Goal: Transaction & Acquisition: Download file/media

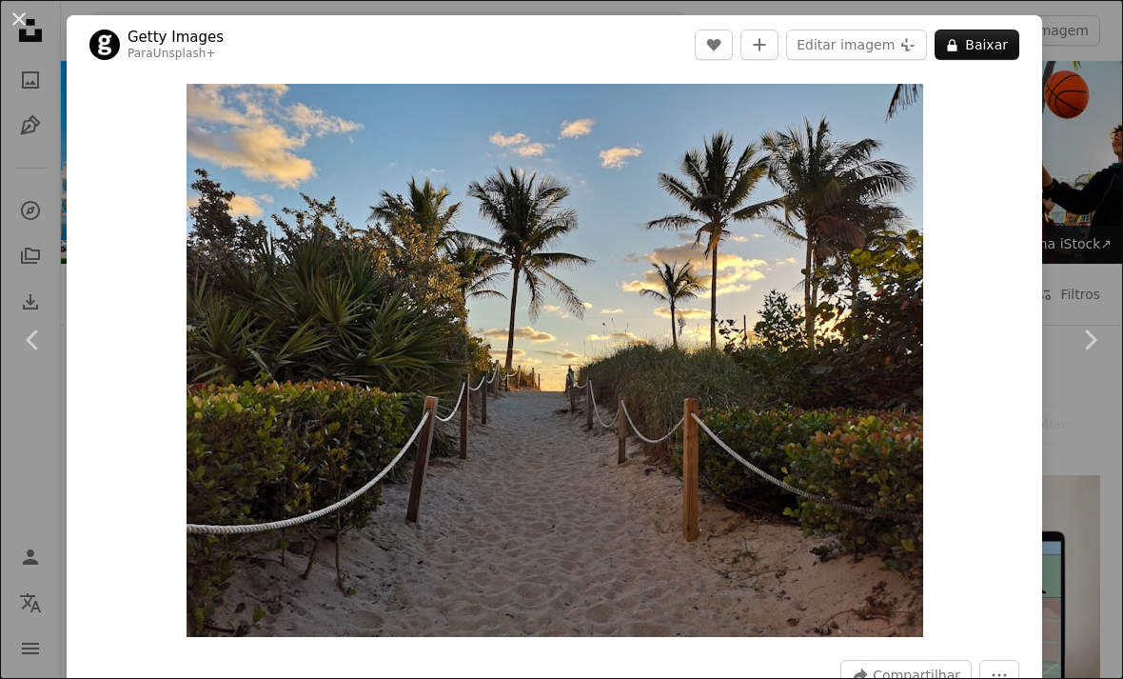
scroll to position [4466, 0]
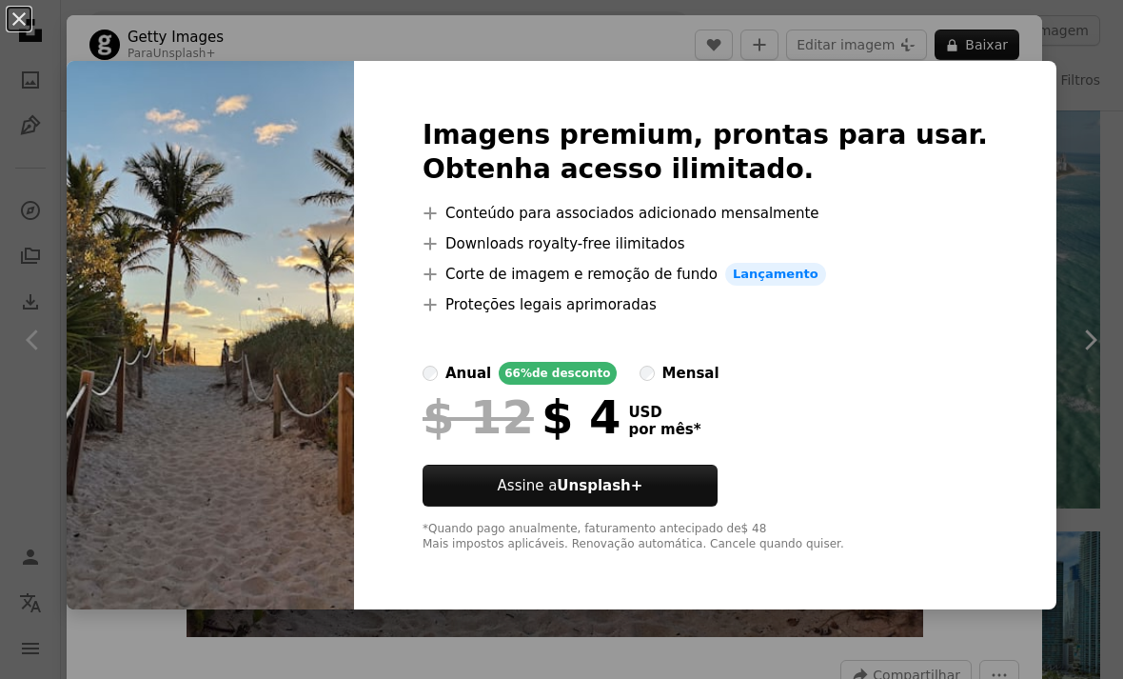
click at [16, 23] on button "An X shape" at bounding box center [19, 19] width 23 height 23
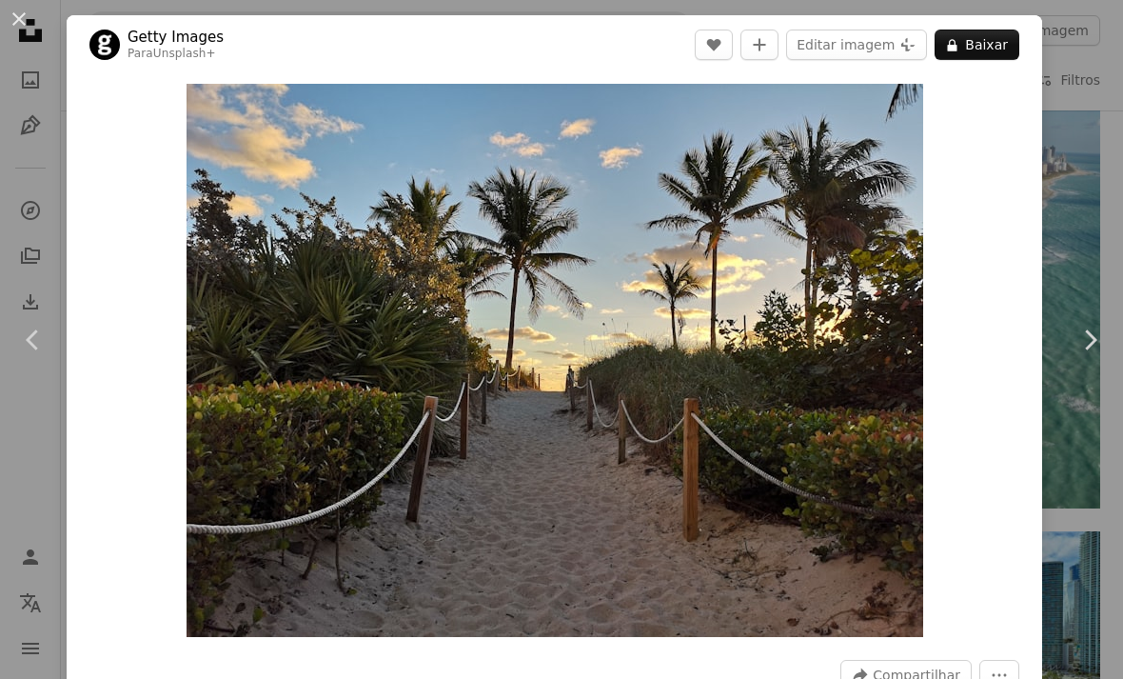
click at [19, 14] on button "An X shape" at bounding box center [19, 19] width 23 height 23
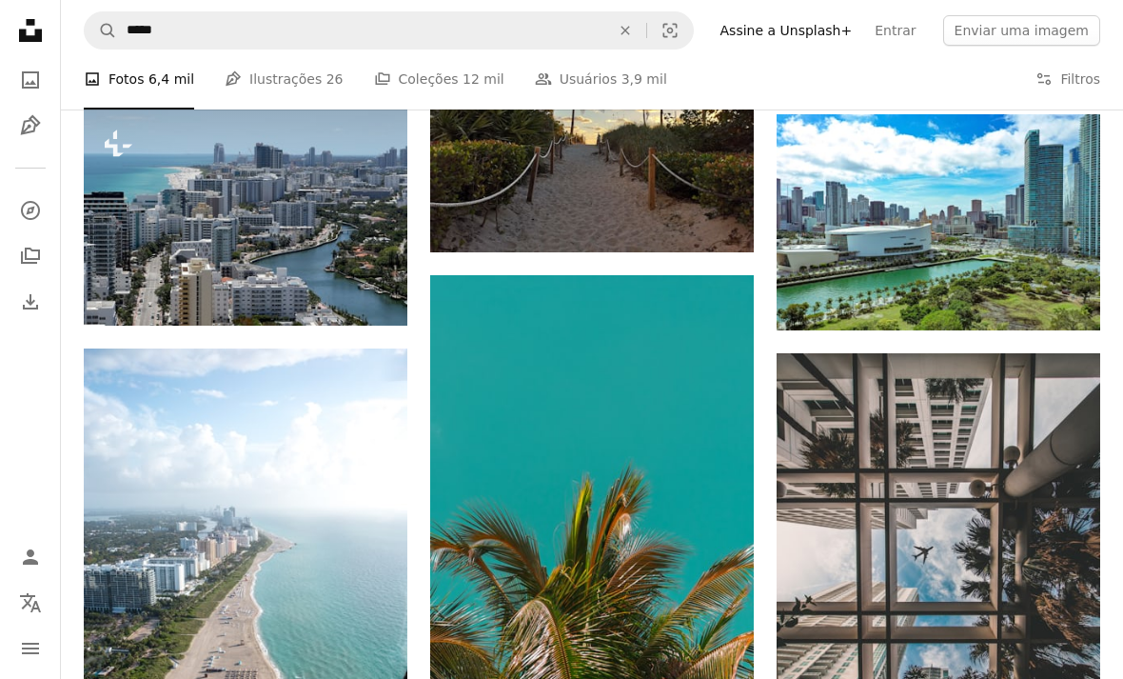
scroll to position [4883, 0]
click at [1001, 209] on img at bounding box center [939, 222] width 324 height 216
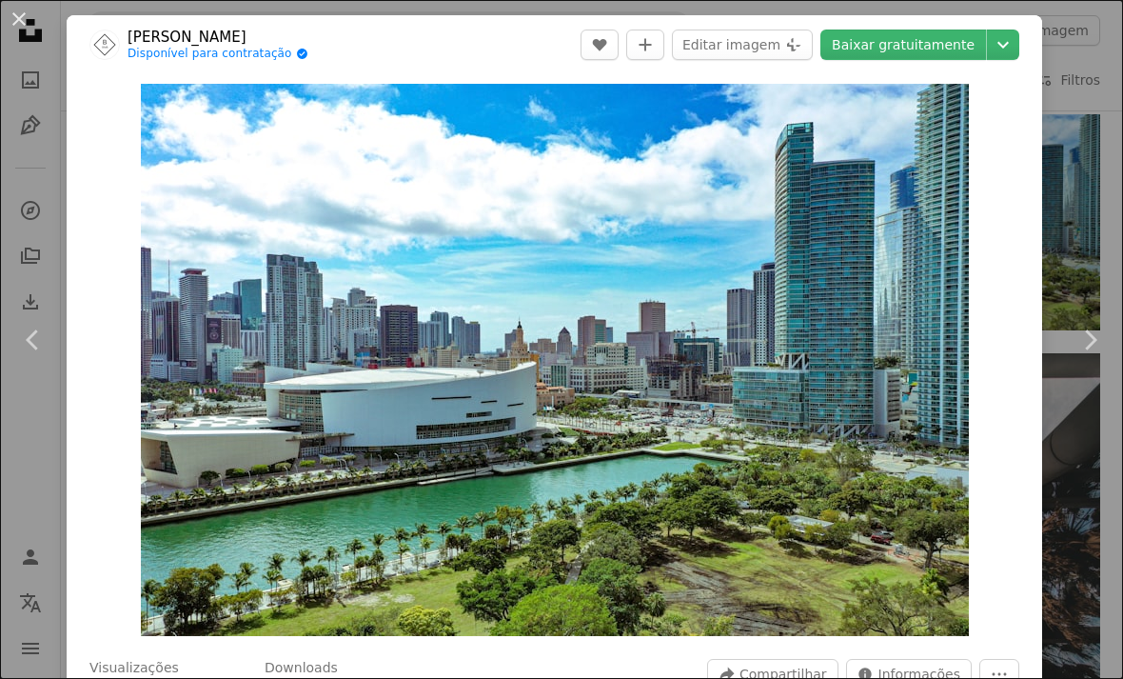
click at [29, 22] on button "An X shape" at bounding box center [19, 19] width 23 height 23
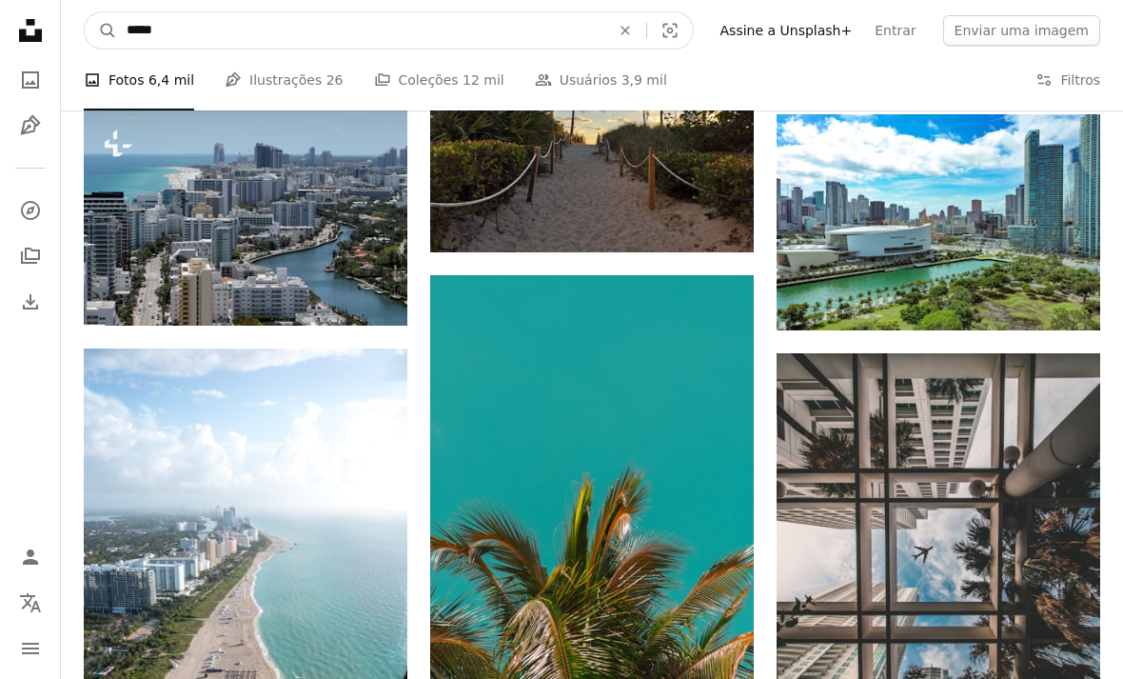
click at [284, 29] on input "*****" at bounding box center [360, 30] width 487 height 36
type input "*"
type input "*********"
click at [101, 30] on button "A magnifying glass" at bounding box center [101, 30] width 32 height 36
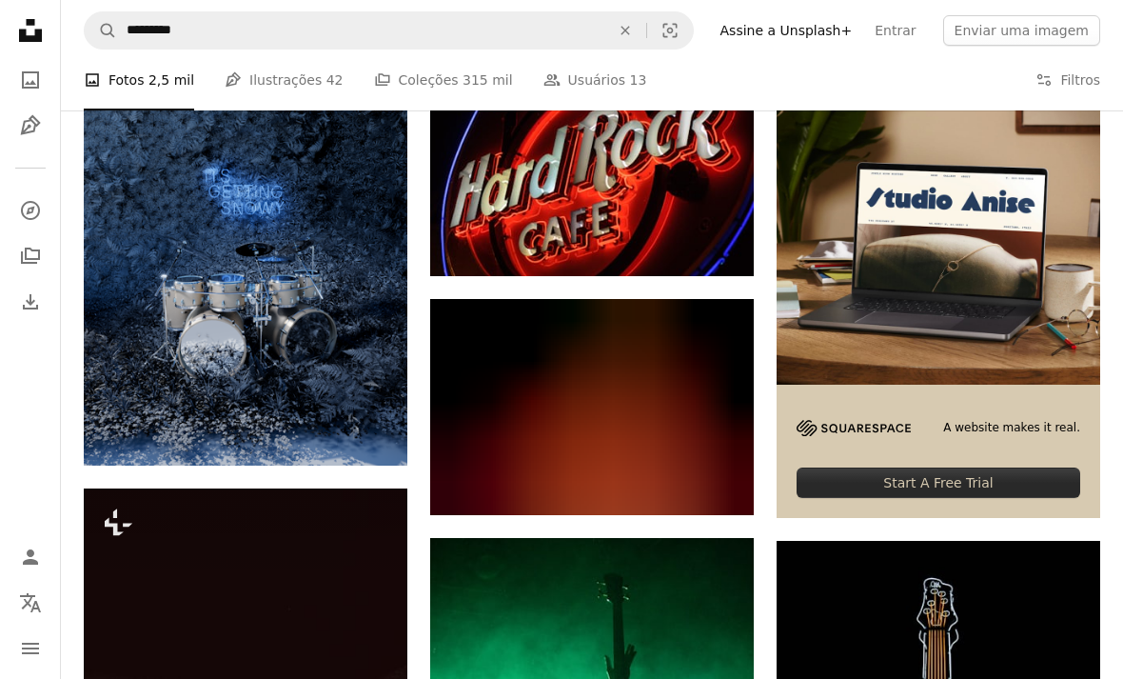
scroll to position [407, 0]
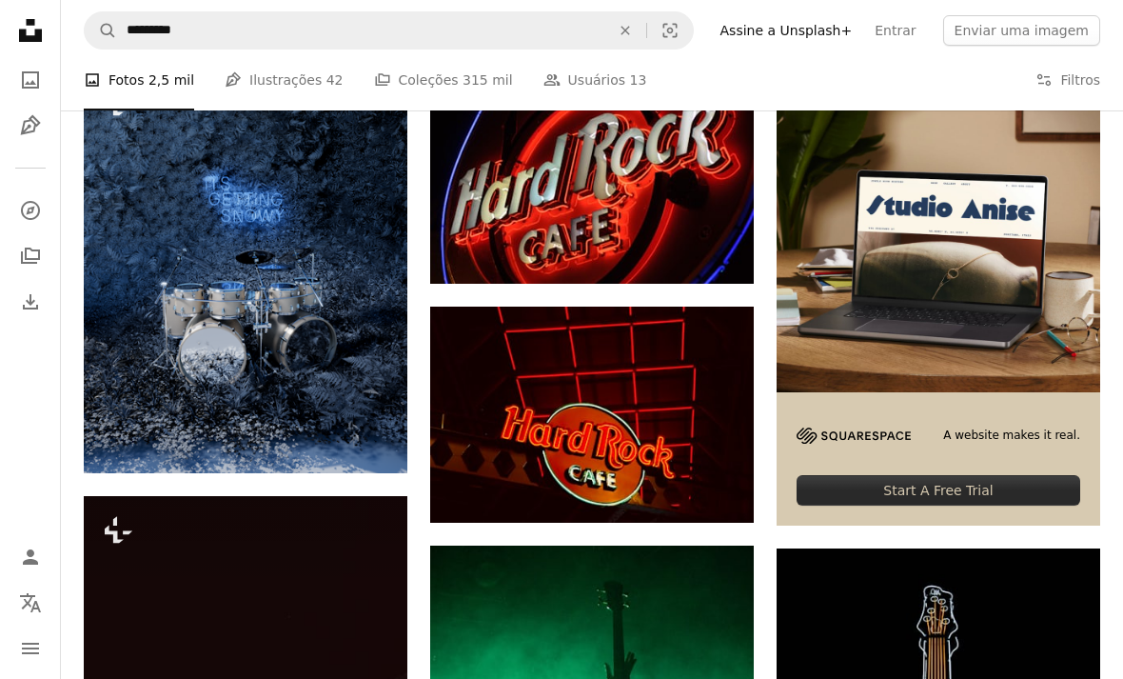
click at [672, 404] on img at bounding box center [592, 415] width 324 height 217
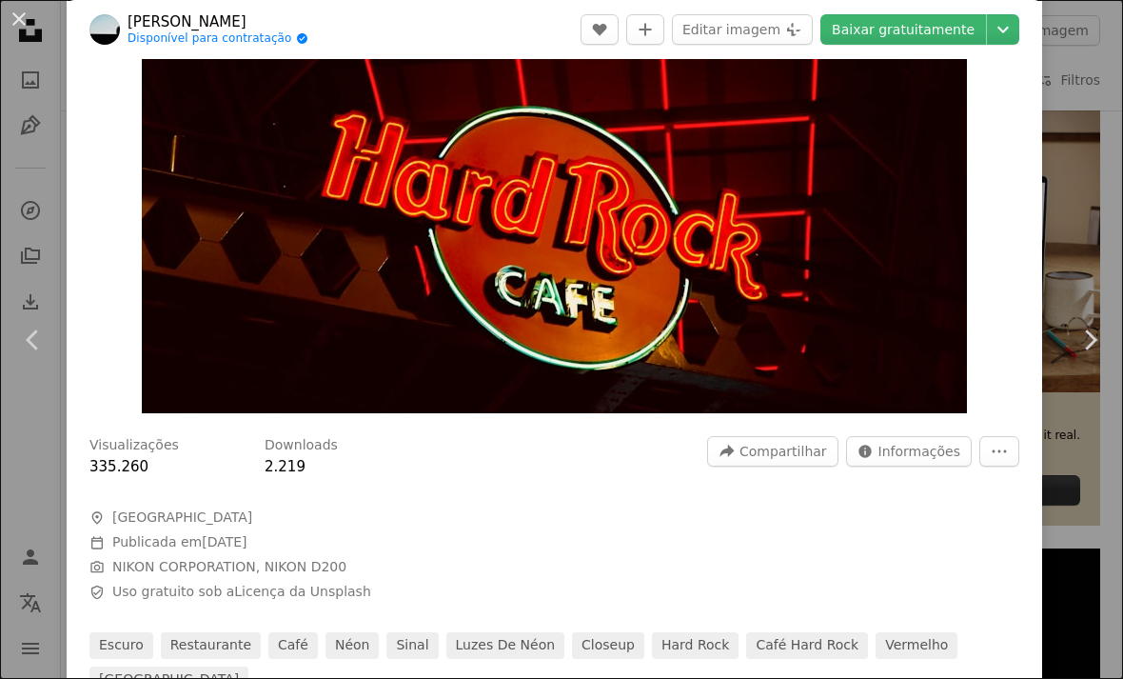
scroll to position [213, 0]
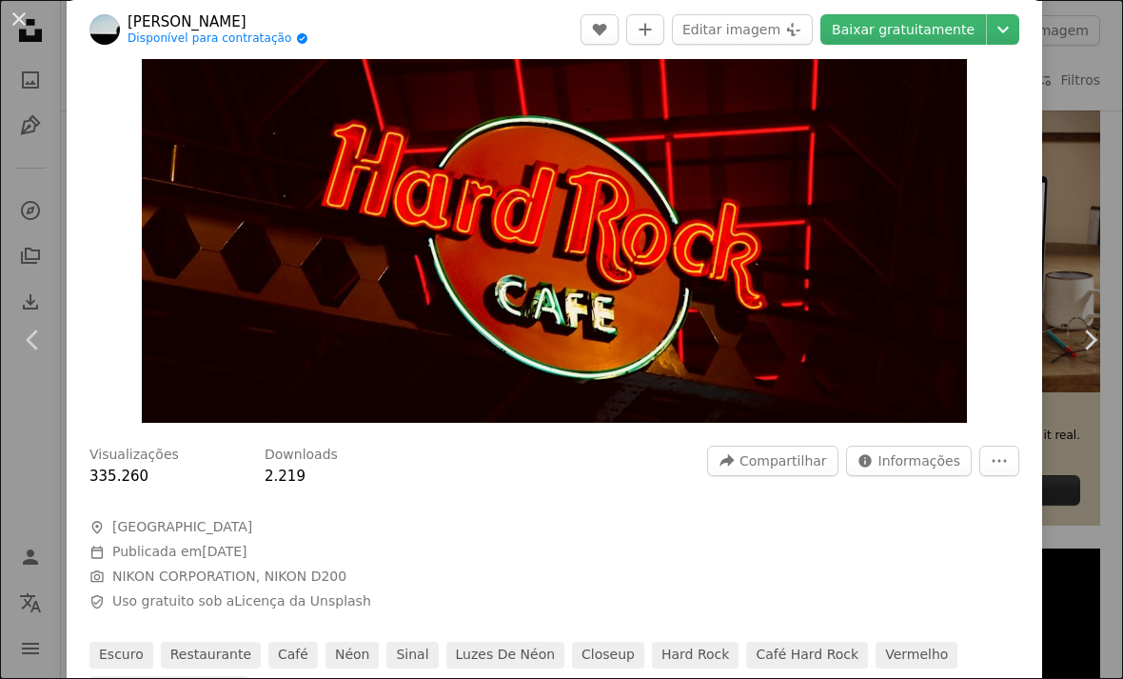
click at [793, 315] on img "Ampliar esta imagem" at bounding box center [554, 147] width 825 height 552
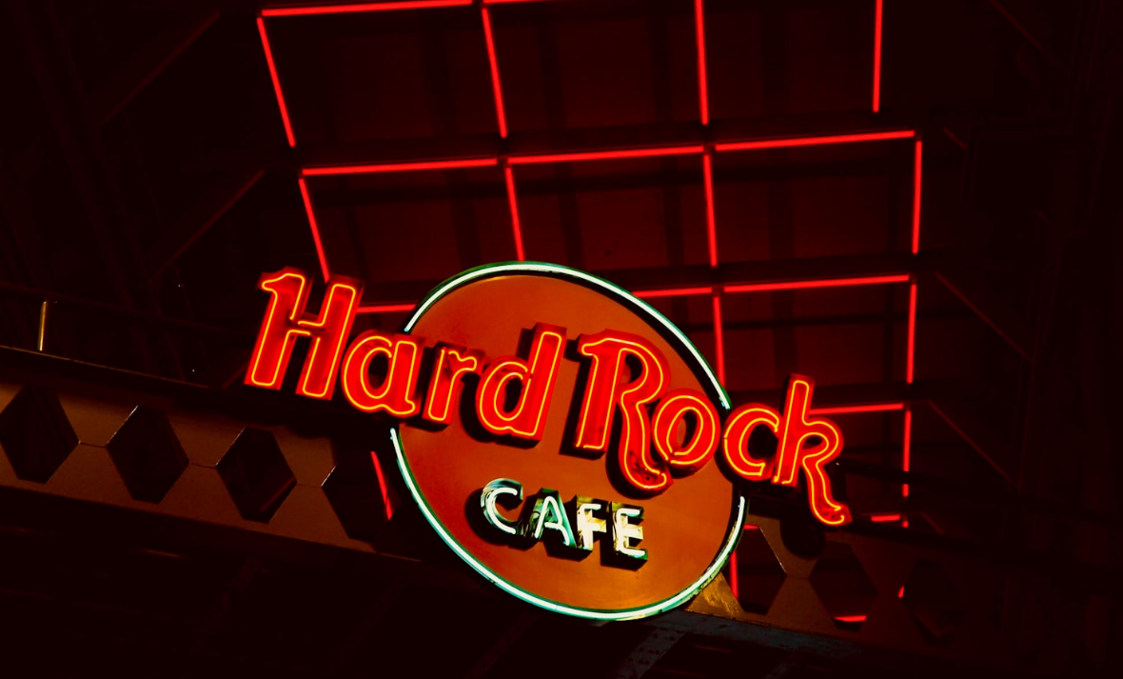
scroll to position [72, 0]
click at [1069, 31] on img "Diminuir esta imagem" at bounding box center [561, 303] width 1125 height 753
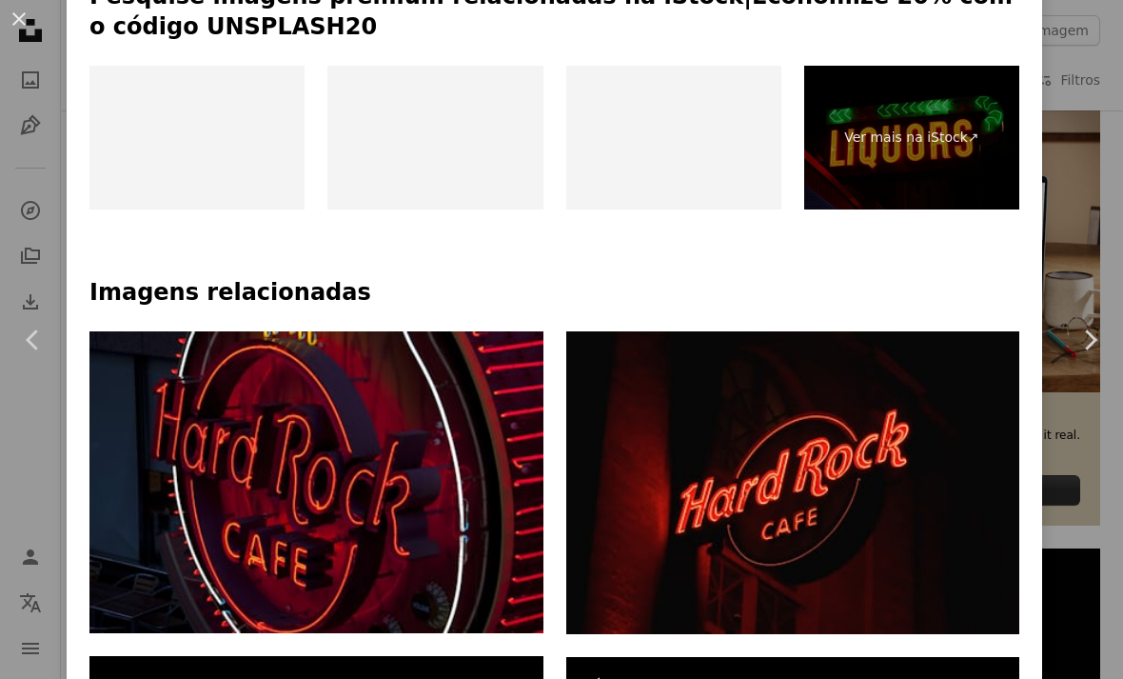
scroll to position [1003, 0]
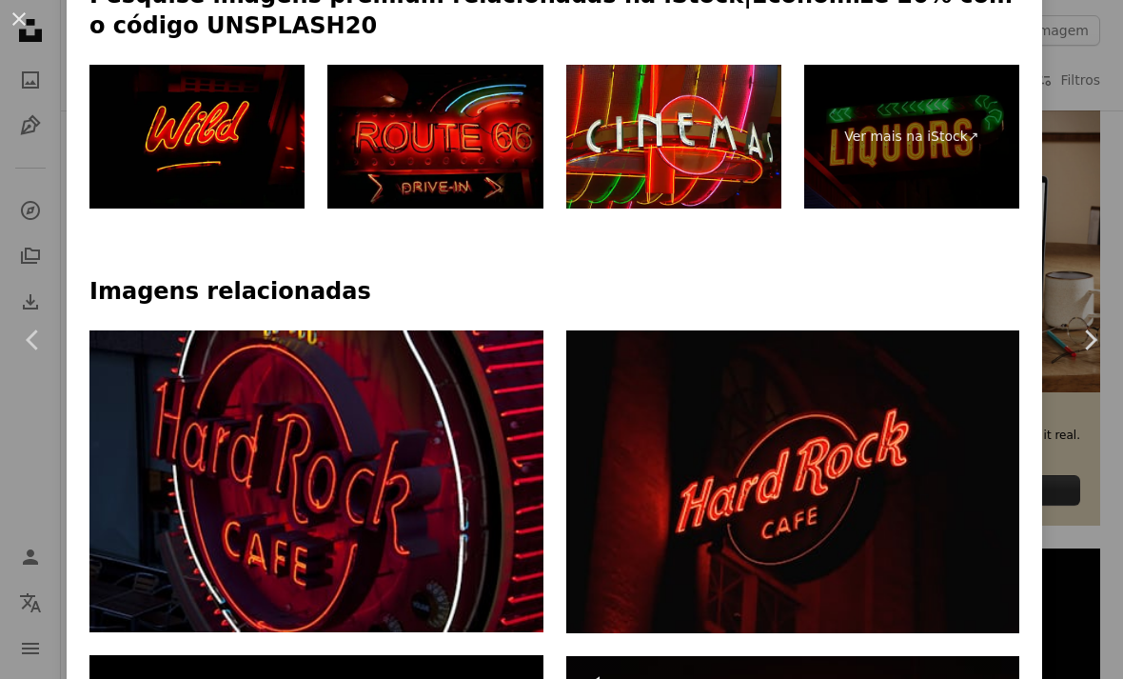
click at [24, 19] on button "An X shape" at bounding box center [19, 19] width 23 height 23
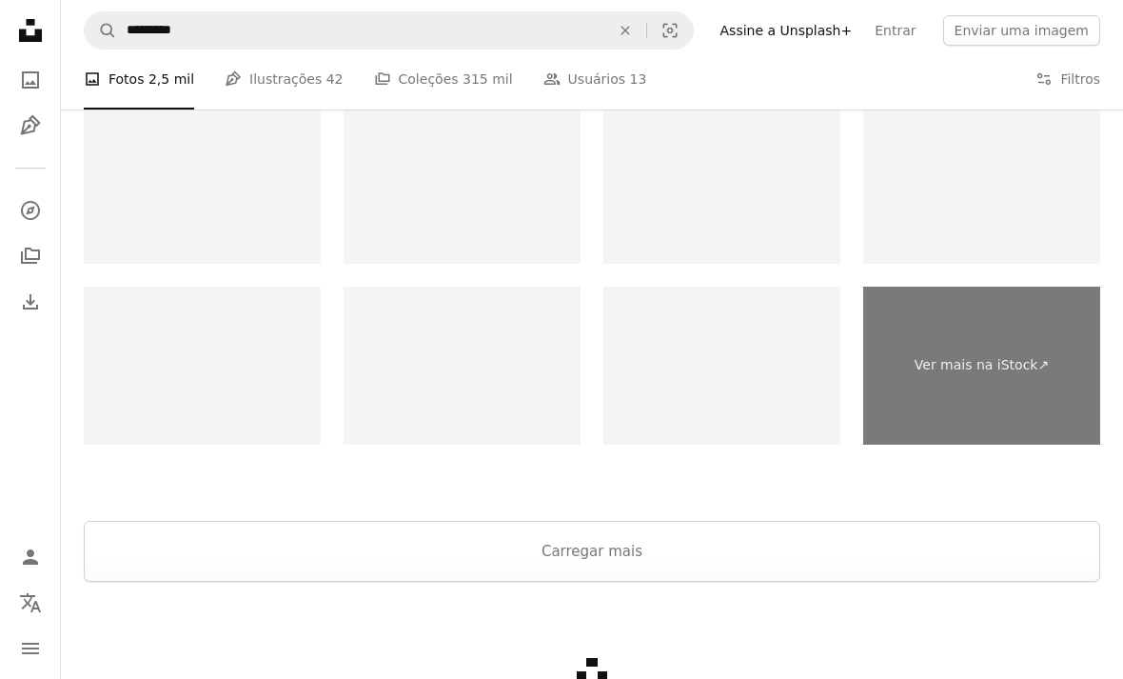
scroll to position [3574, 0]
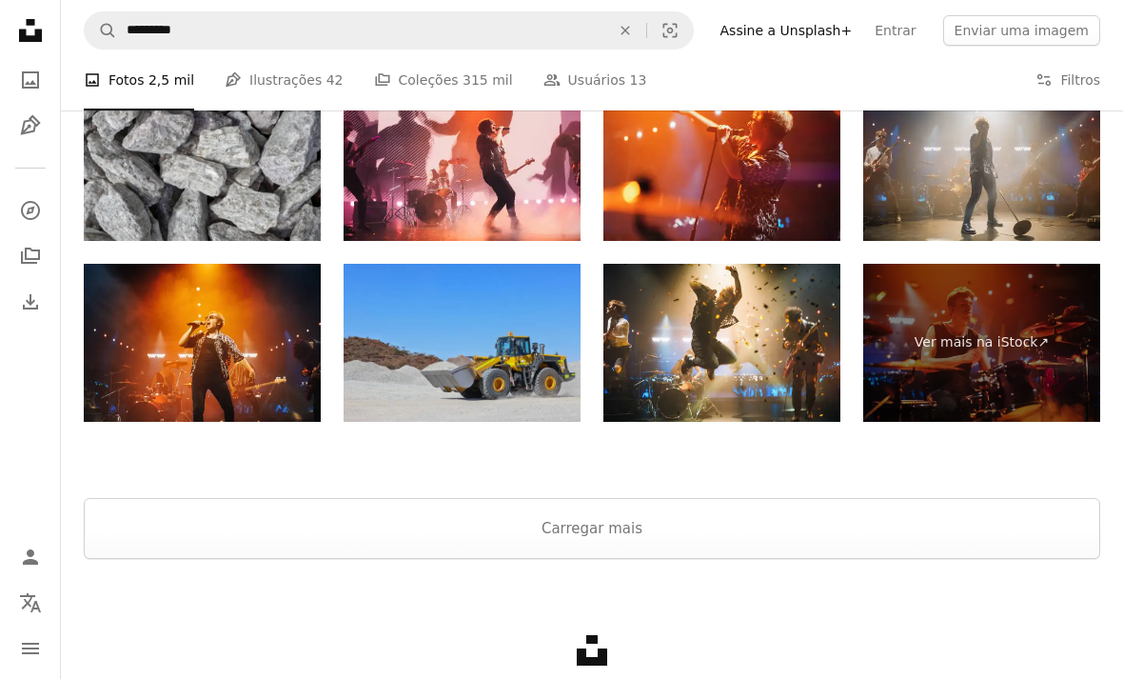
click at [917, 516] on button "Carregar mais" at bounding box center [592, 528] width 1017 height 61
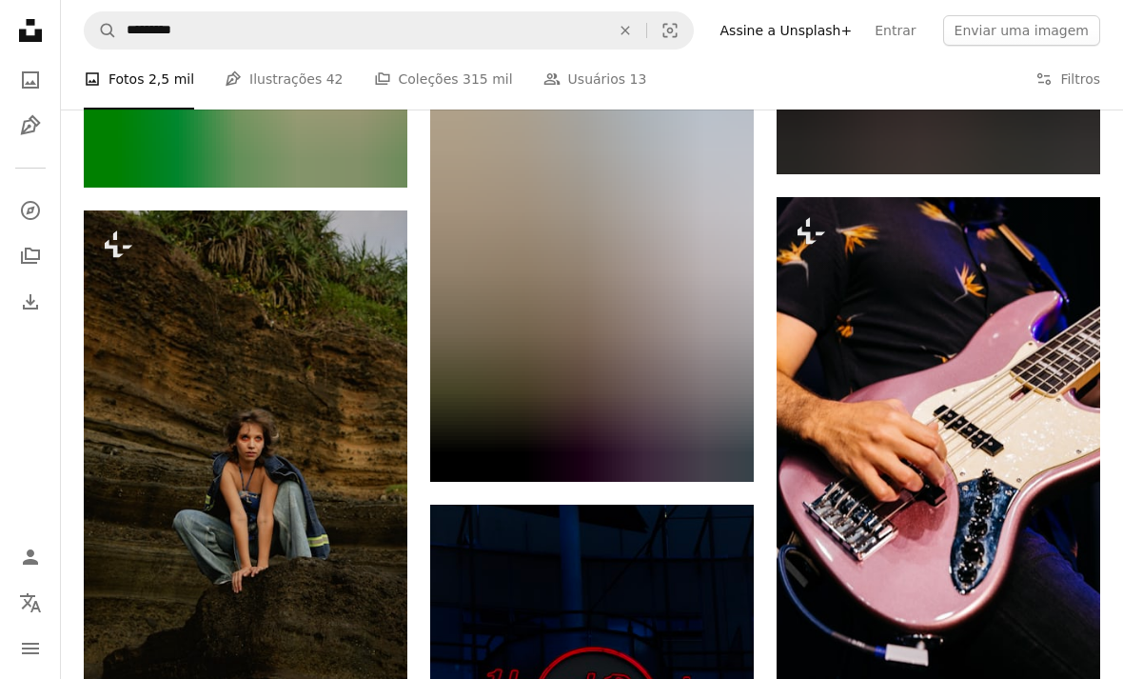
scroll to position [8153, 0]
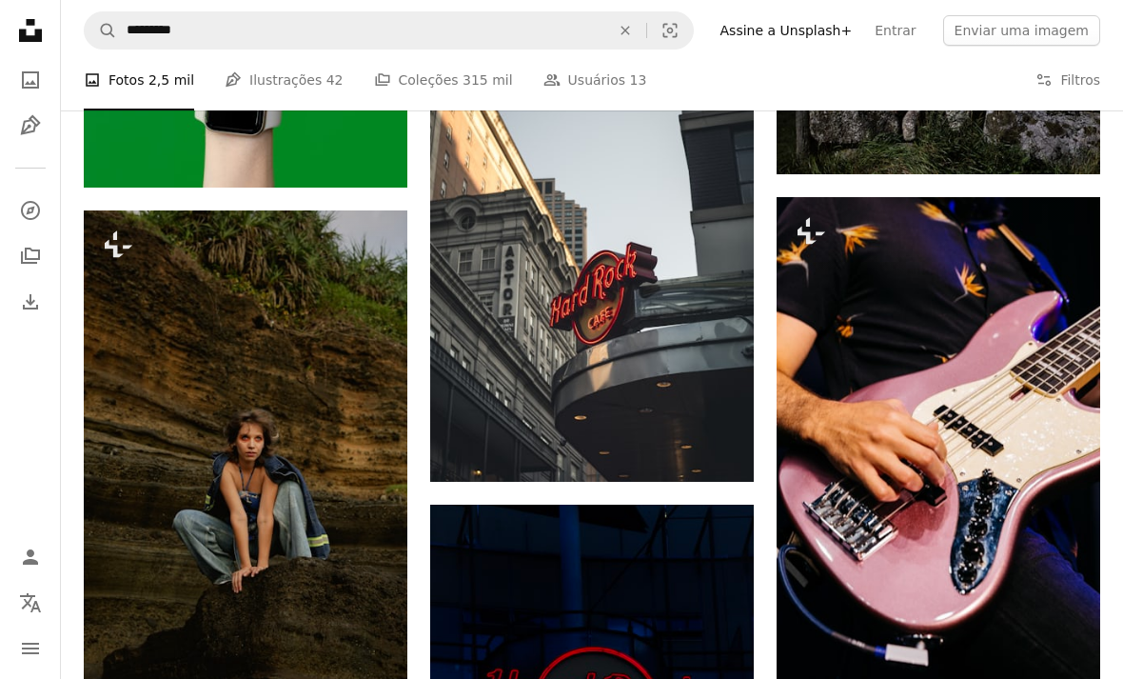
click at [677, 342] on img at bounding box center [592, 239] width 324 height 486
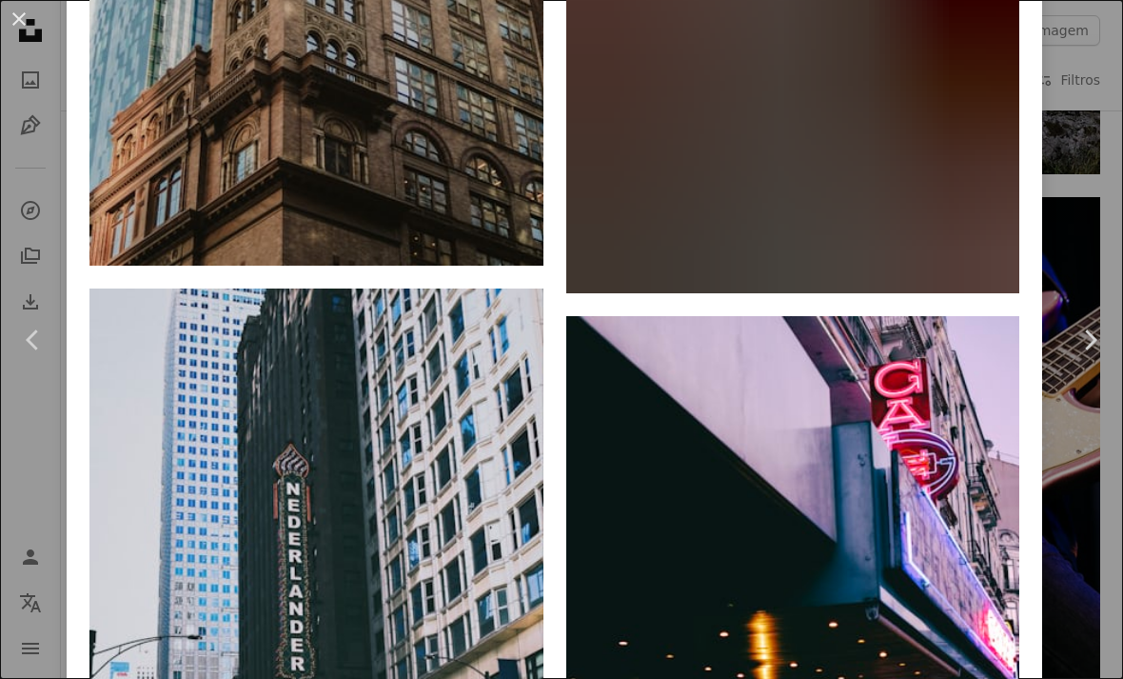
scroll to position [3671, 0]
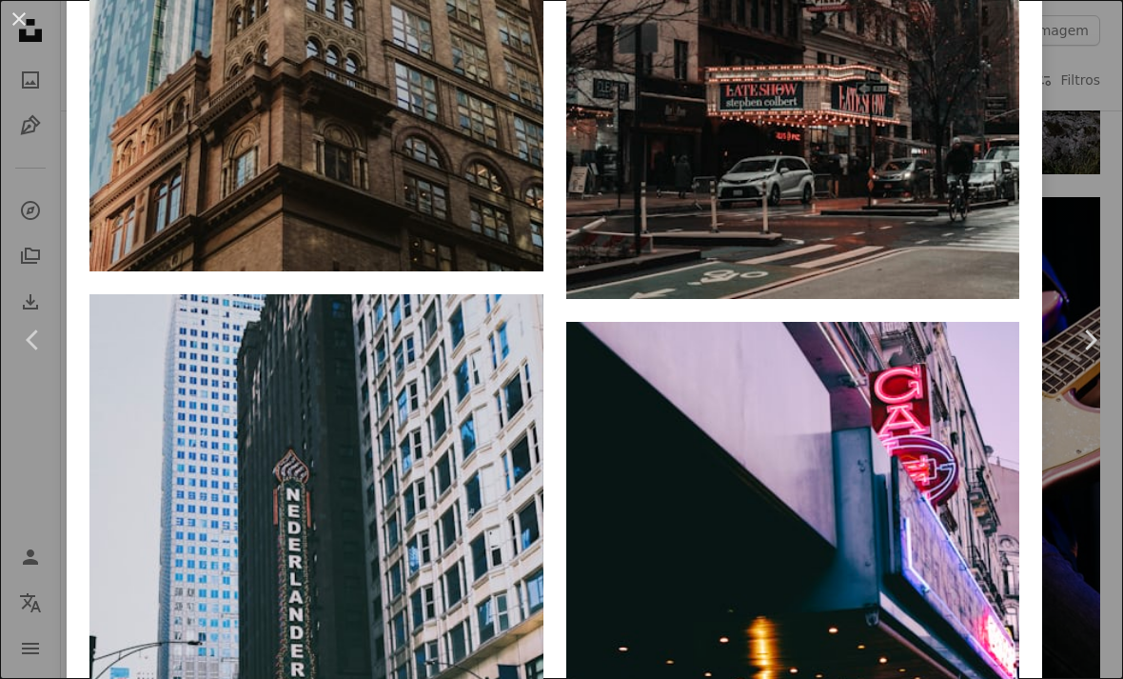
click at [14, 21] on button "An X shape" at bounding box center [19, 19] width 23 height 23
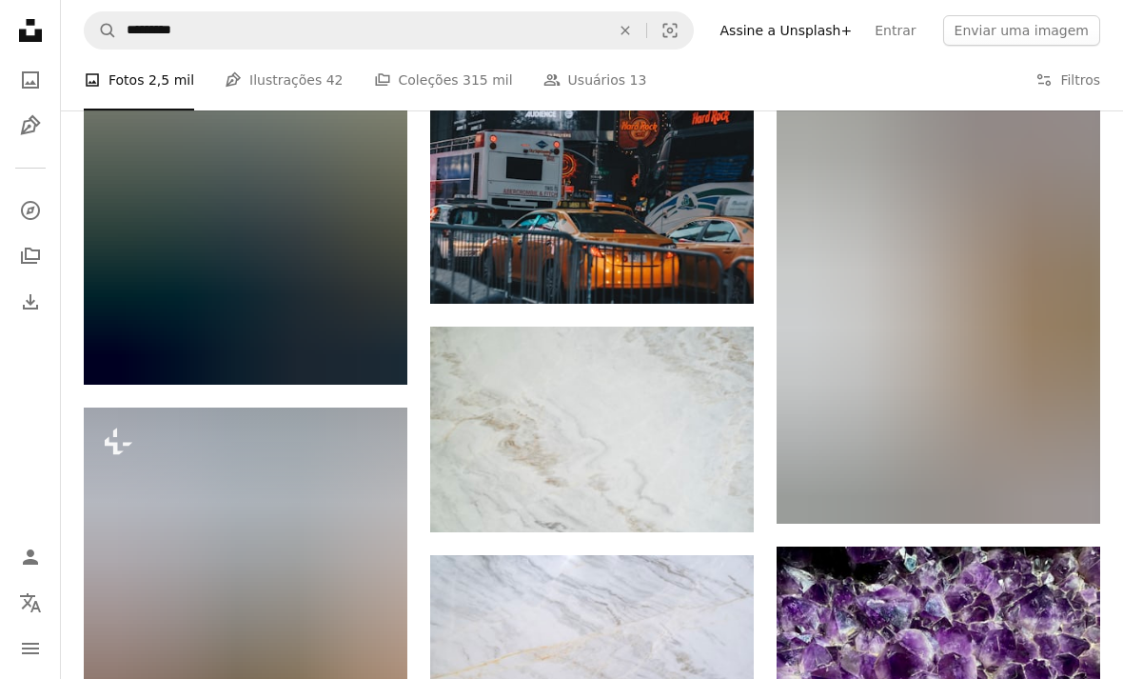
scroll to position [11496, 0]
